Goal: Register for event/course

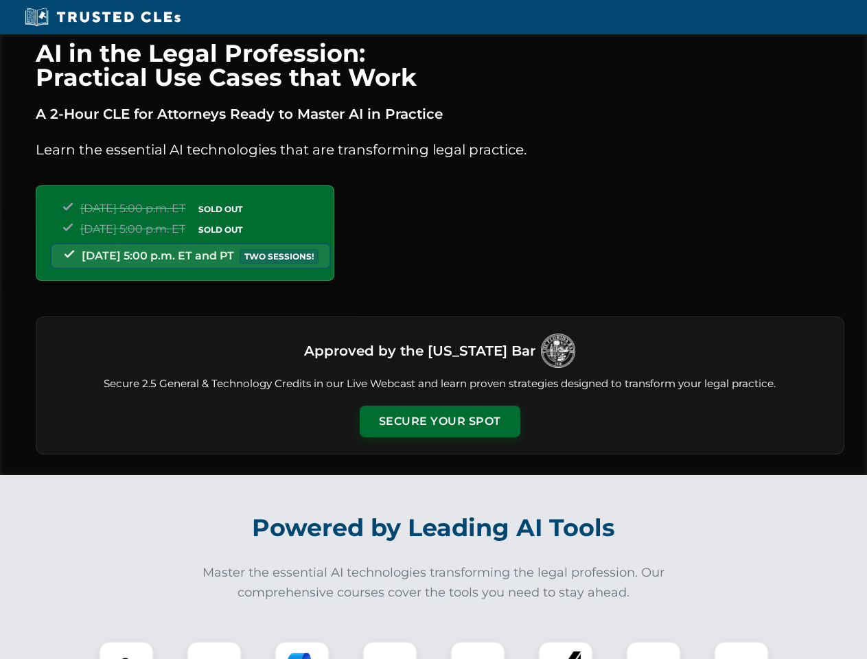
click at [440, 422] on button "Secure Your Spot" at bounding box center [440, 422] width 161 height 32
click at [126, 650] on img at bounding box center [126, 669] width 40 height 40
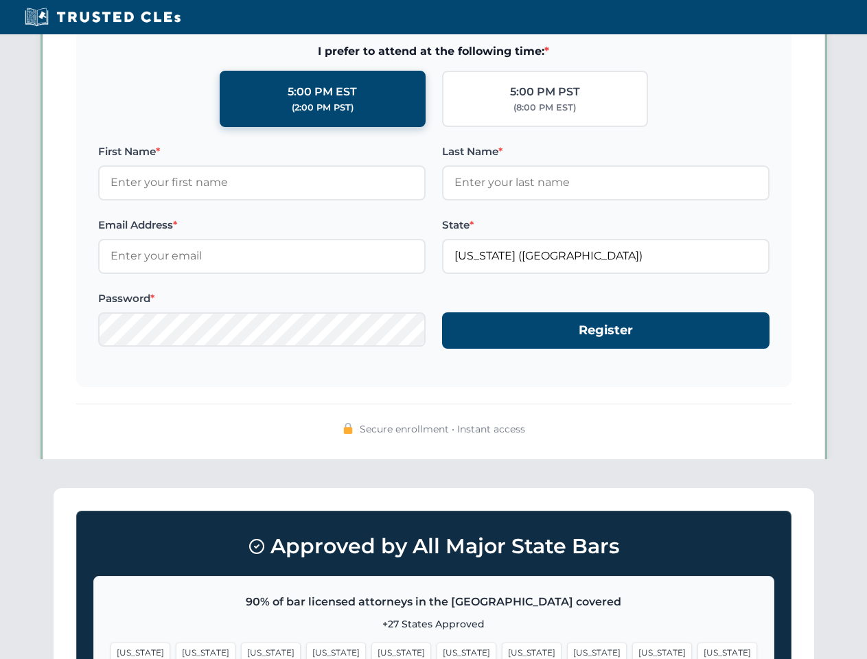
click at [502, 650] on span "[US_STATE]" at bounding box center [532, 653] width 60 height 20
click at [633, 650] on span "[US_STATE]" at bounding box center [663, 653] width 60 height 20
